Goal: Navigation & Orientation: Find specific page/section

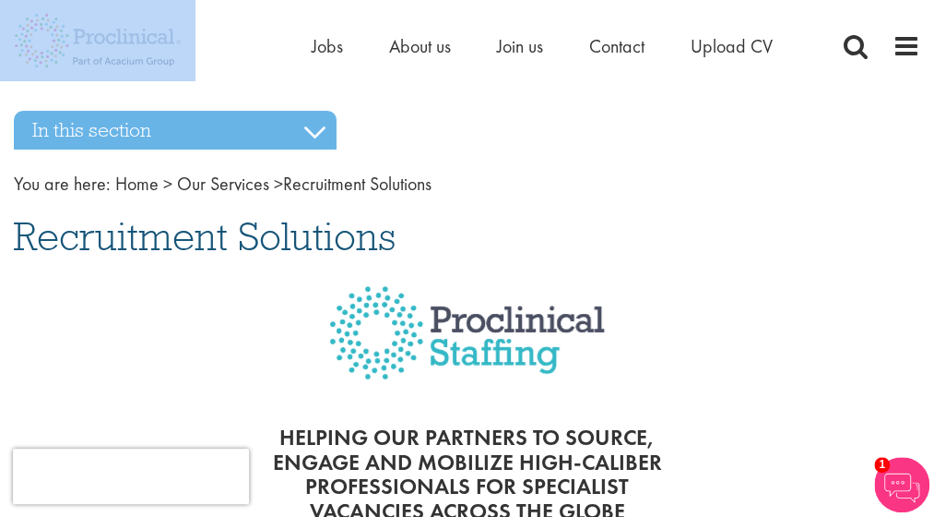
drag, startPoint x: 204, startPoint y: 66, endPoint x: 77, endPoint y: 45, distance: 128.1
click at [76, 44] on div "Home Jobs About us Join us Contact Upload CV" at bounding box center [460, 34] width 921 height 69
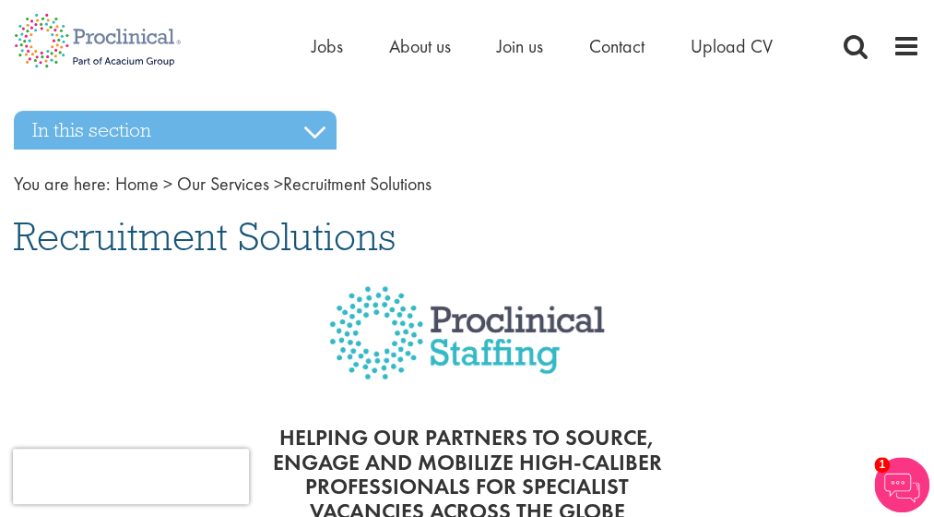
drag, startPoint x: 77, startPoint y: 45, endPoint x: 290, endPoint y: 88, distance: 216.3
click at [327, 49] on span "Jobs" at bounding box center [327, 46] width 31 height 24
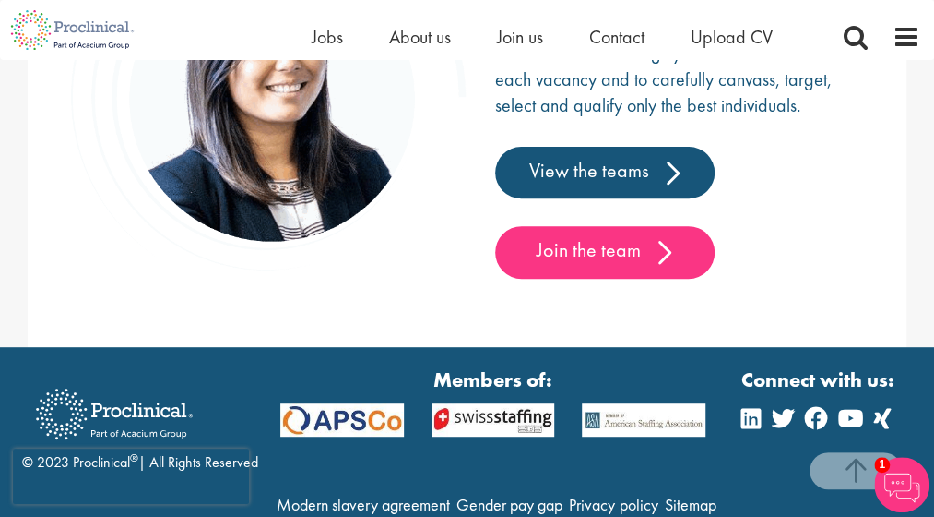
scroll to position [3075, 0]
